Goal: Share content

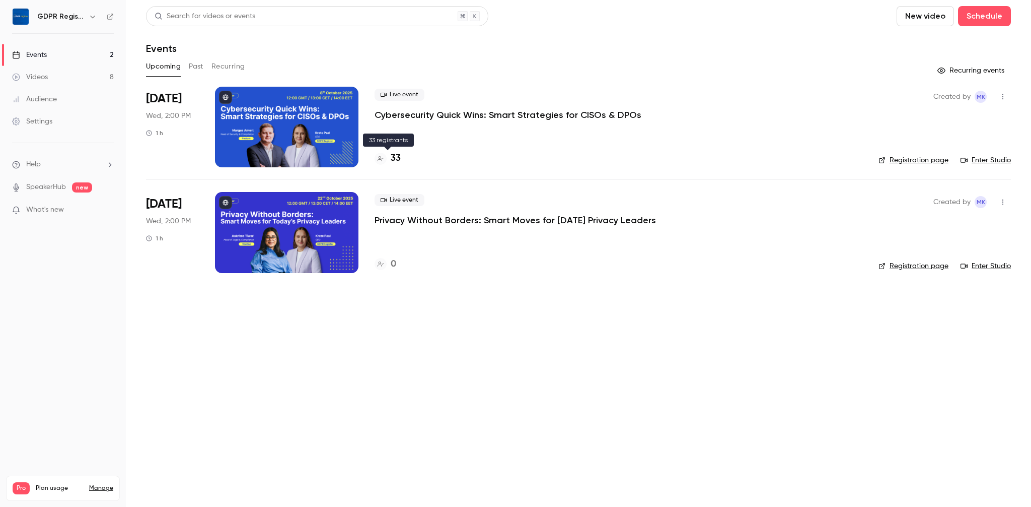
click at [394, 160] on h4 "33" at bounding box center [396, 159] width 10 height 14
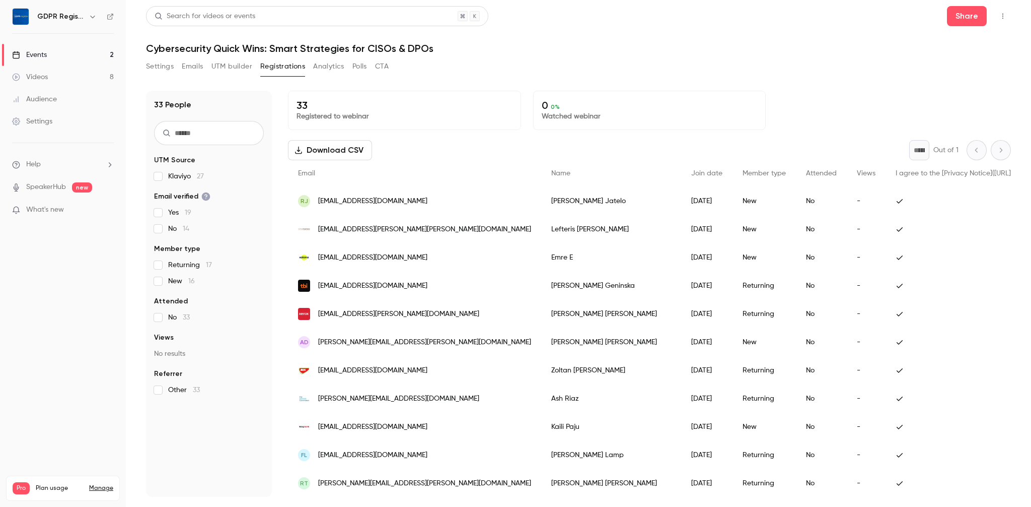
click at [401, 203] on div "RJ [EMAIL_ADDRESS][DOMAIN_NAME]" at bounding box center [414, 201] width 253 height 28
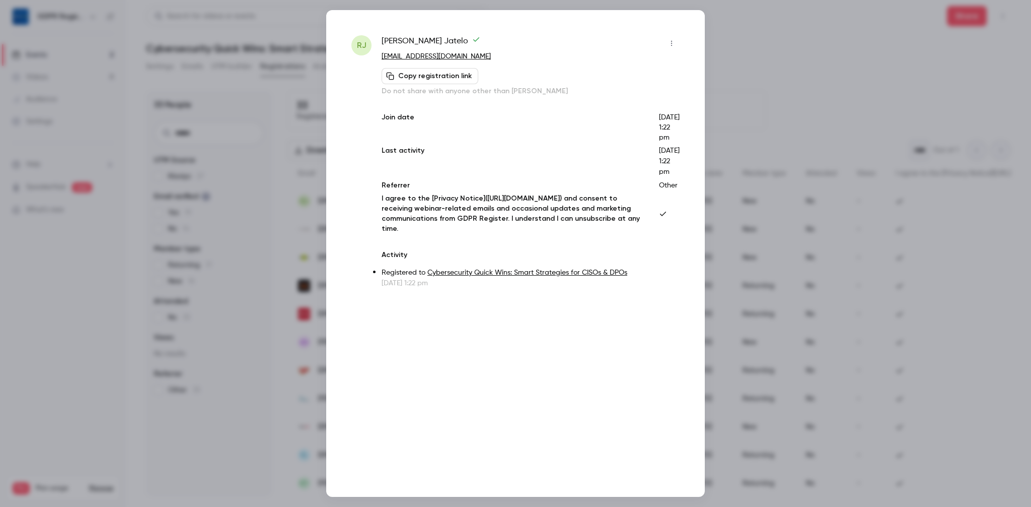
click at [774, 26] on div at bounding box center [515, 253] width 1031 height 507
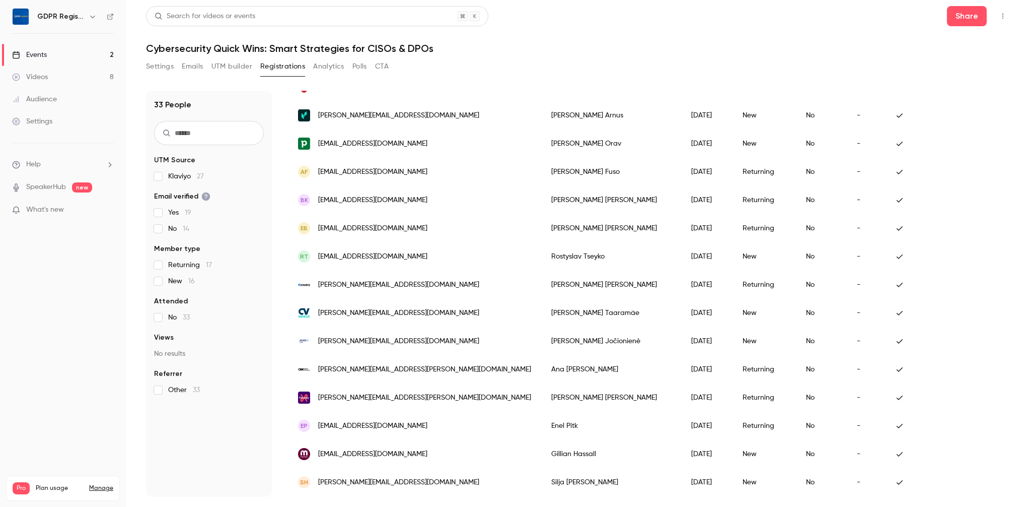
scroll to position [426, 0]
click at [167, 64] on button "Settings" at bounding box center [160, 66] width 28 height 16
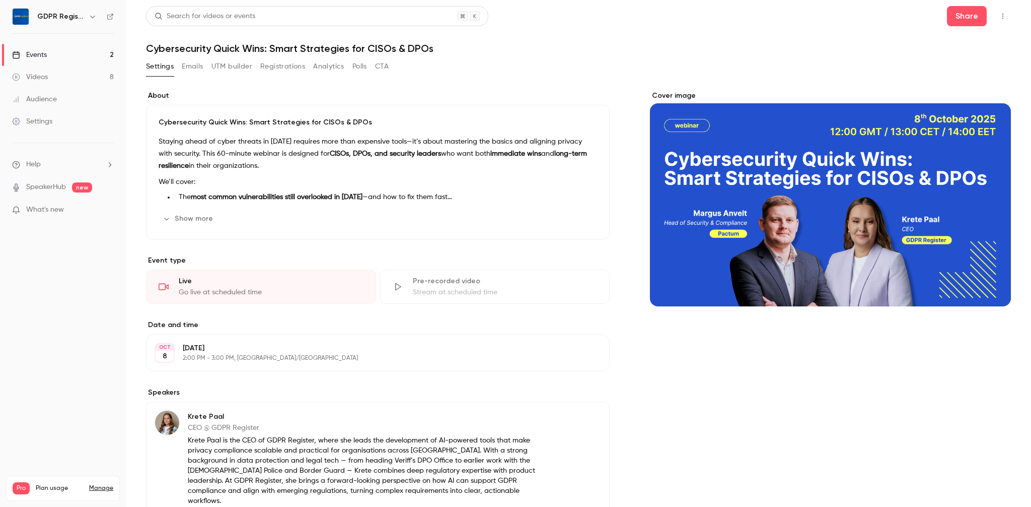
click at [973, 27] on header "Search for videos or events Share Cybersecurity Quick Wins: Smart Strategies fo…" at bounding box center [578, 30] width 865 height 48
click at [963, 14] on button "Share" at bounding box center [967, 16] width 40 height 20
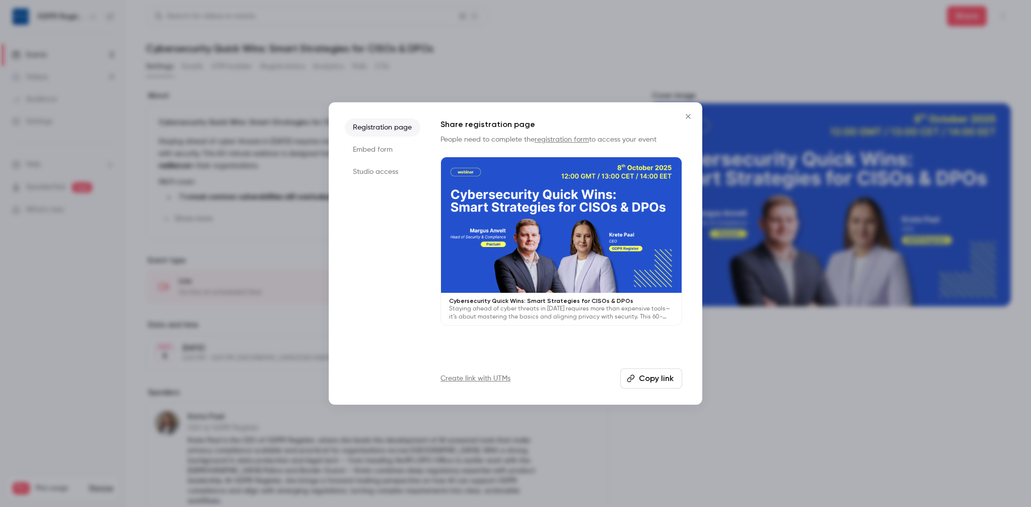
click at [357, 174] on li "Studio access" at bounding box center [383, 172] width 76 height 18
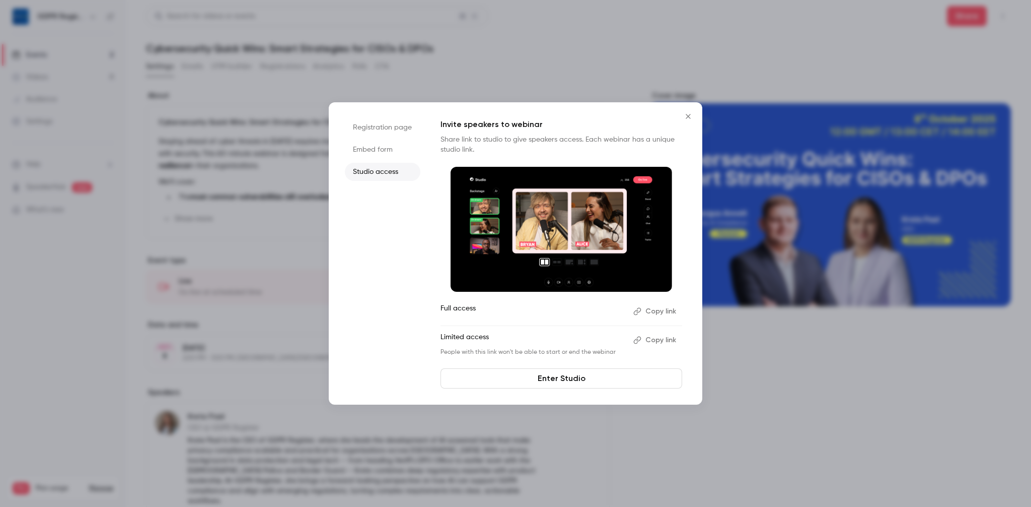
click at [661, 336] on button "Copy link" at bounding box center [655, 340] width 53 height 16
